Goal: Information Seeking & Learning: Check status

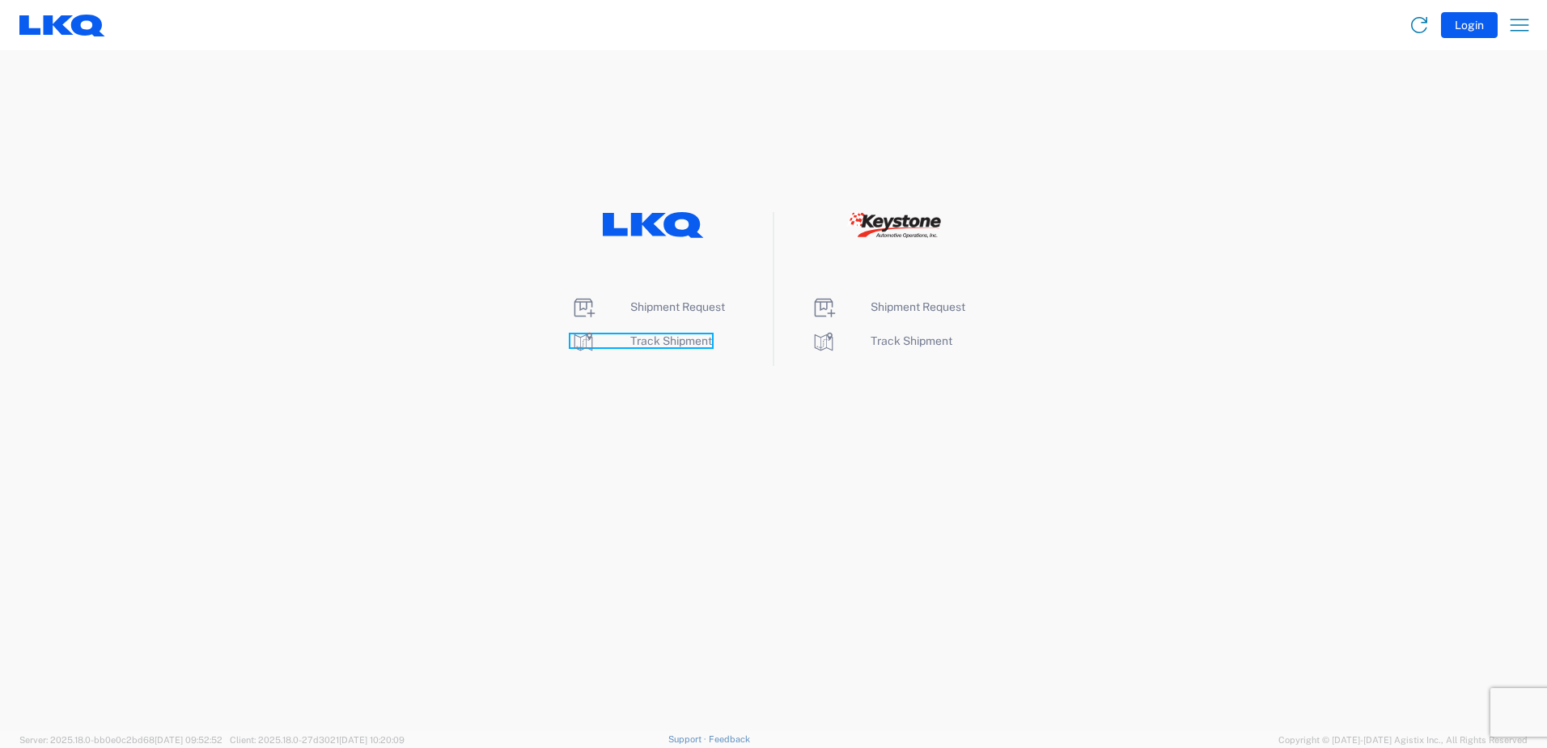
click at [633, 340] on span "Track Shipment" at bounding box center [671, 340] width 82 height 13
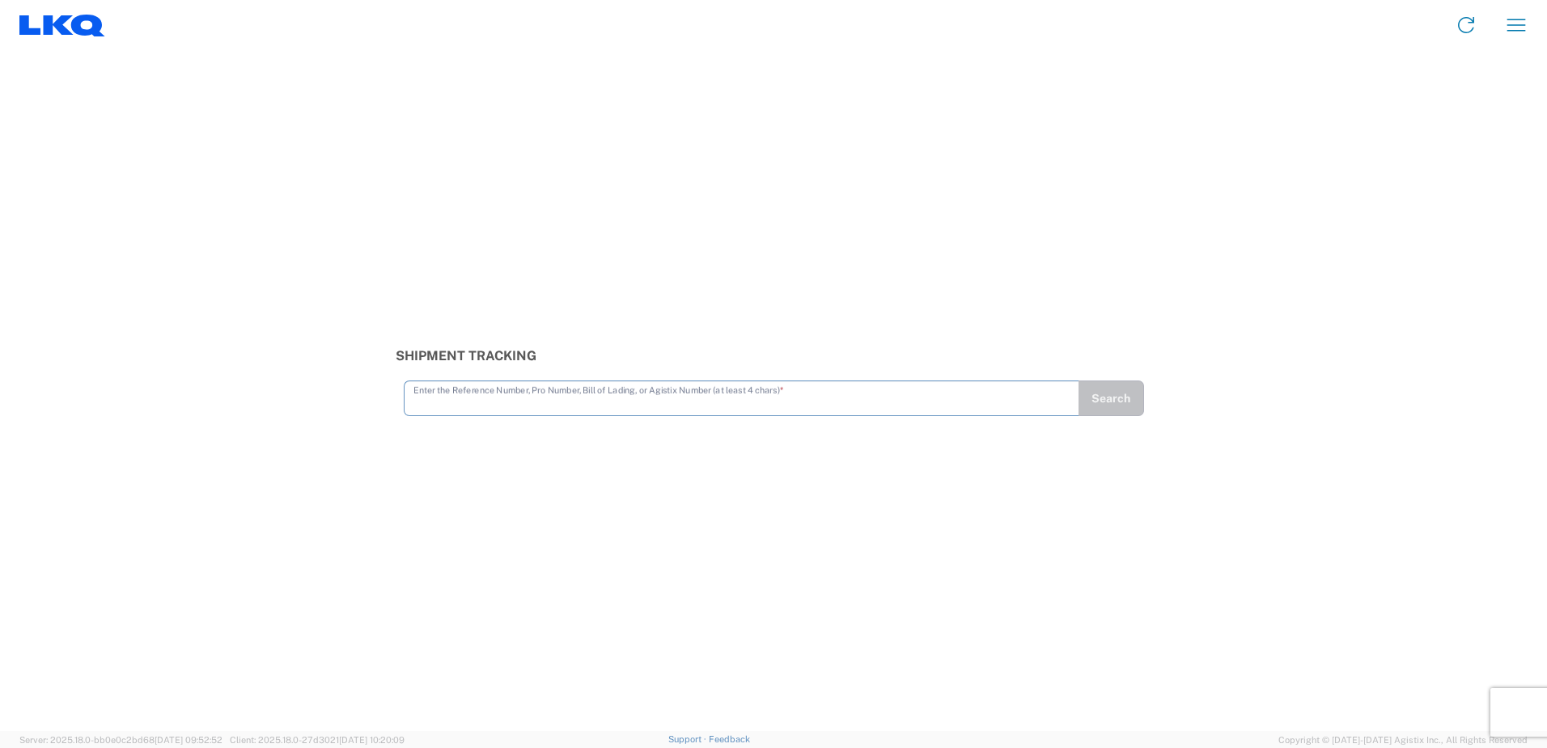
click at [625, 397] on input "text" at bounding box center [741, 397] width 656 height 28
paste input "56397353"
type input "56397353"
click at [1125, 398] on button "Search" at bounding box center [1111, 398] width 66 height 36
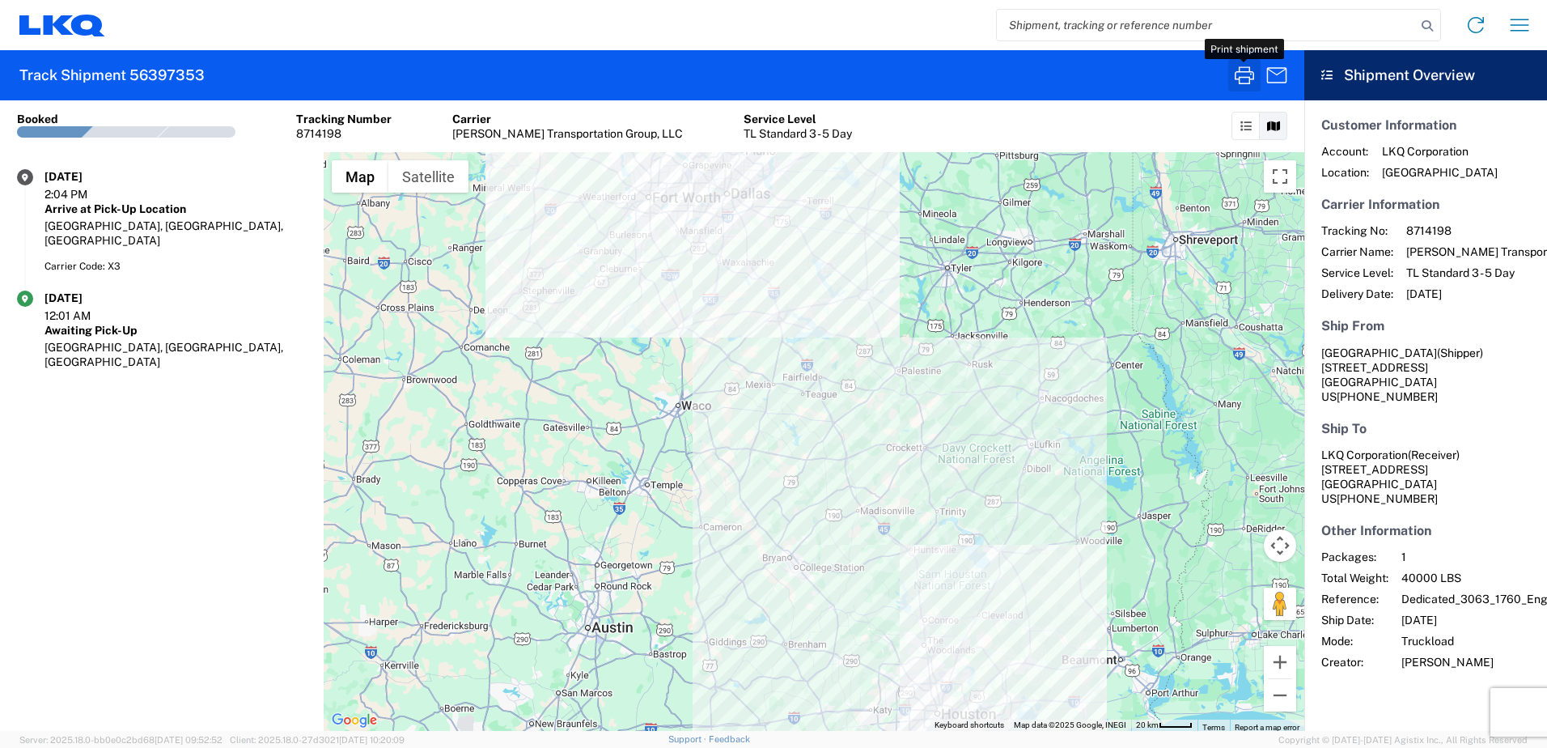
click at [1245, 64] on icon "button" at bounding box center [1244, 75] width 26 height 26
